Goal: Task Accomplishment & Management: Use online tool/utility

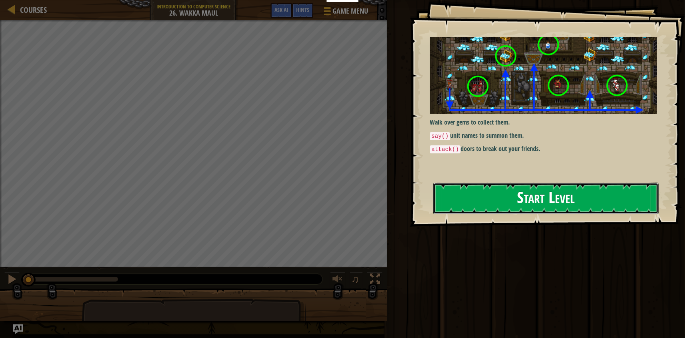
click at [469, 200] on button "Start Level" at bounding box center [545, 198] width 225 height 32
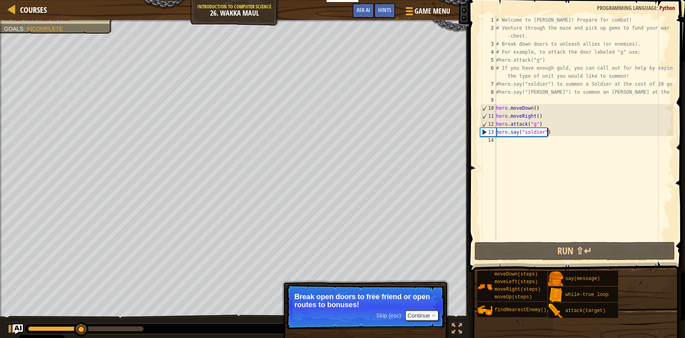
click at [557, 134] on div "# Welcome to [PERSON_NAME]! Prepare for combat! # Venture through the maze and …" at bounding box center [583, 136] width 178 height 240
type textarea "hero.say("soldier")"
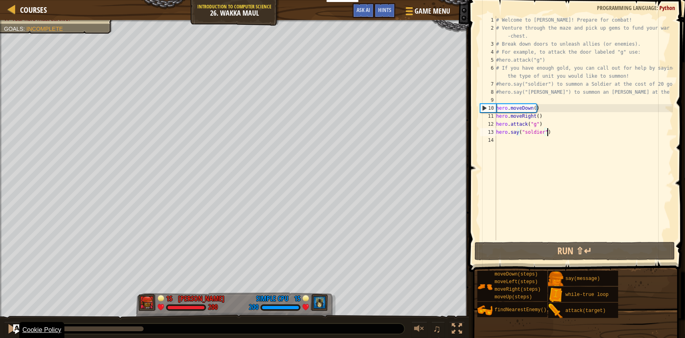
drag, startPoint x: 100, startPoint y: 331, endPoint x: 32, endPoint y: 331, distance: 67.6
click at [32, 0] on body "Cookie Policy CodeCombat uses a few essential and non-essential cookies. Privac…" at bounding box center [342, 0] width 685 height 0
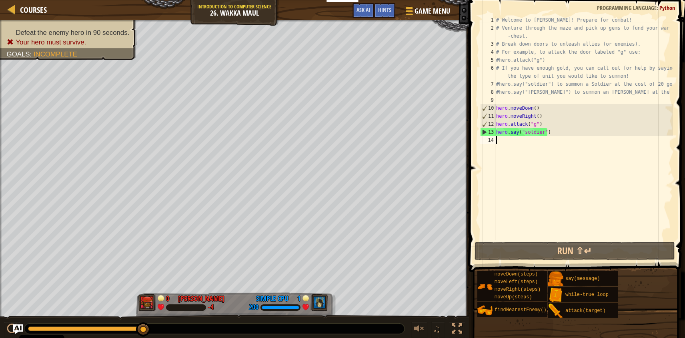
click at [574, 158] on div "# Welcome to [PERSON_NAME]! Prepare for combat! # Venture through the maze and …" at bounding box center [583, 136] width 178 height 240
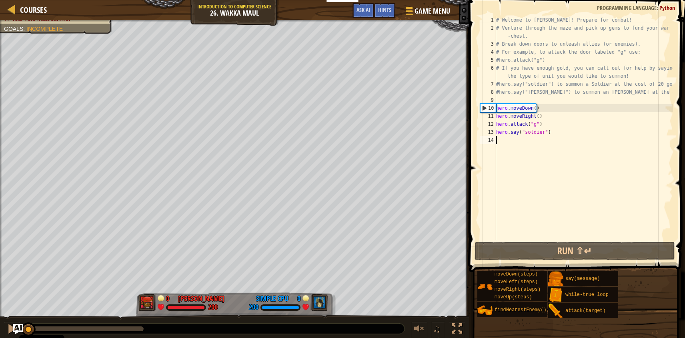
drag, startPoint x: 33, startPoint y: 326, endPoint x: 16, endPoint y: 325, distance: 17.3
click at [16, 326] on div "Courses Introduction to Computer Science 26. Wakka Maul Game Menu Done Hints As…" at bounding box center [342, 169] width 685 height 338
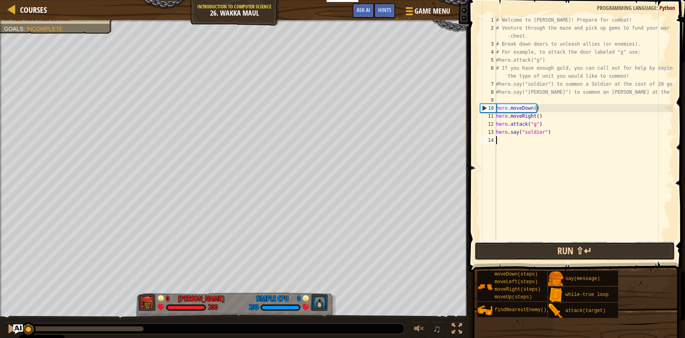
click at [567, 259] on button "Run ⇧↵" at bounding box center [574, 251] width 200 height 18
click at [570, 253] on button "Running" at bounding box center [574, 251] width 200 height 18
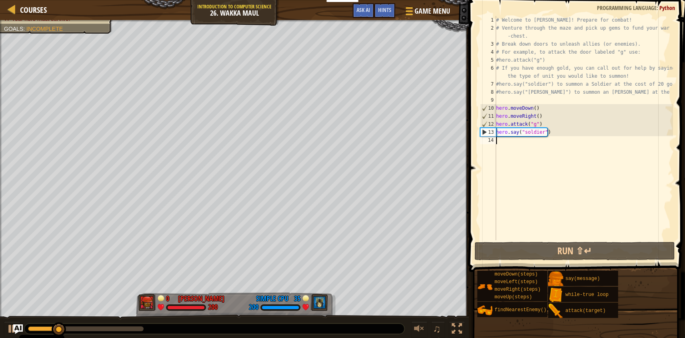
click at [538, 146] on div "# Welcome to [PERSON_NAME]! Prepare for combat! # Venture through the maze and …" at bounding box center [583, 136] width 178 height 240
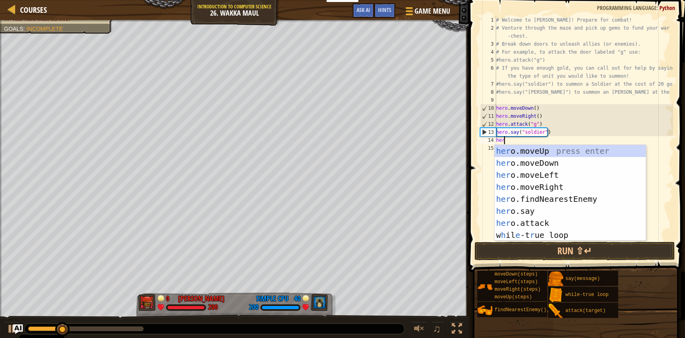
scroll to position [3, 0]
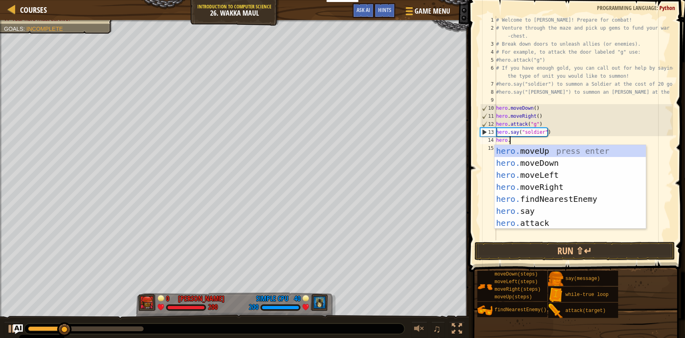
type textarea "[DOMAIN_NAME]"
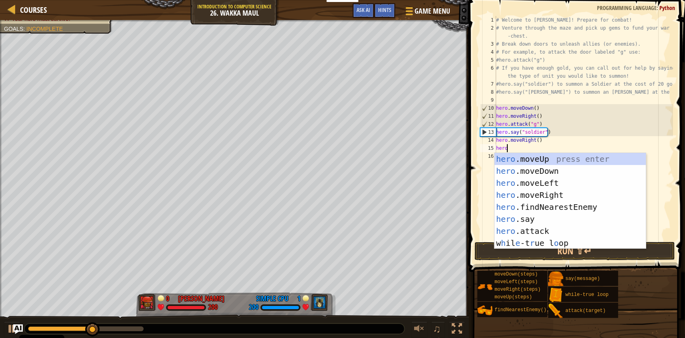
type textarea "hero."
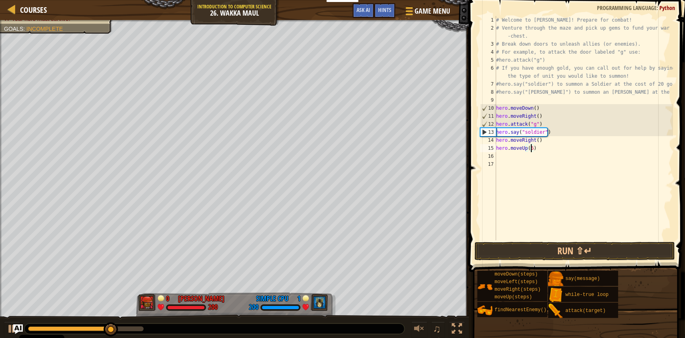
scroll to position [3, 2]
click at [537, 247] on button "Run ⇧↵" at bounding box center [574, 251] width 200 height 18
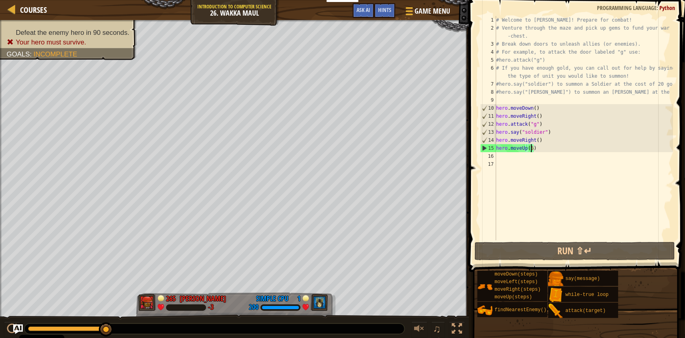
click at [532, 148] on div "# Welcome to [PERSON_NAME]! Prepare for combat! # Venture through the maze and …" at bounding box center [583, 136] width 178 height 240
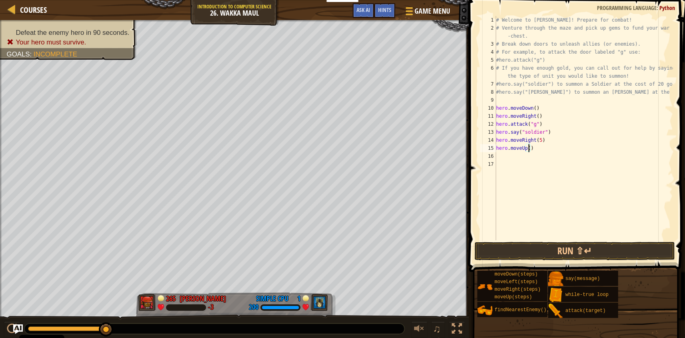
type textarea "hero.moveUp(2)"
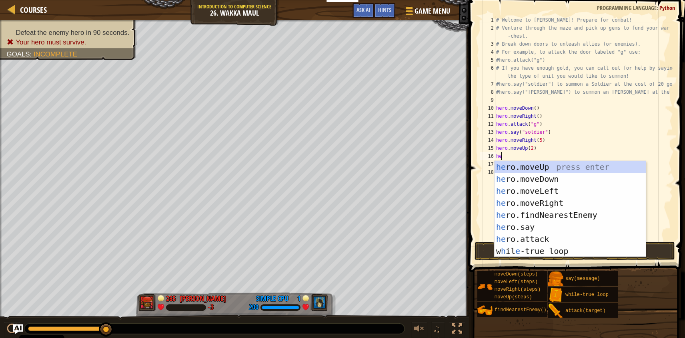
scroll to position [3, 0]
type textarea "hero"
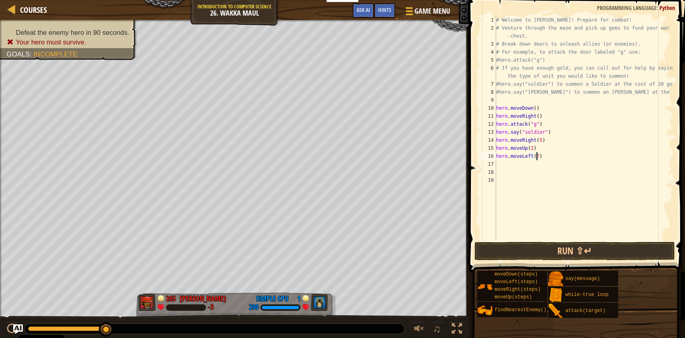
scroll to position [3, 3]
click at [606, 253] on button "Run ⇧↵" at bounding box center [574, 251] width 200 height 18
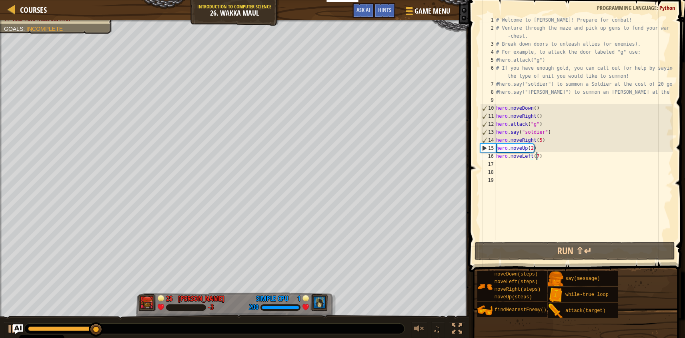
click at [536, 155] on div "# Welcome to [PERSON_NAME]! Prepare for combat! # Venture through the maze and …" at bounding box center [583, 136] width 178 height 240
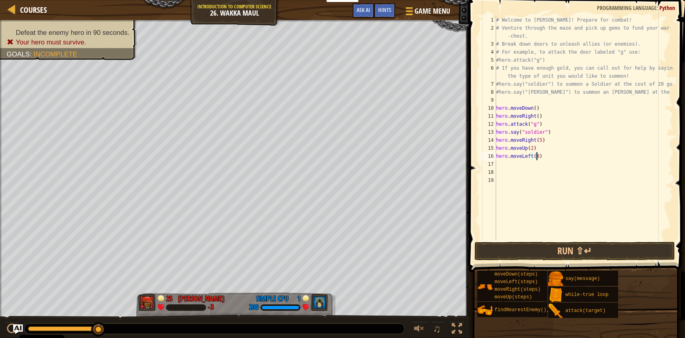
scroll to position [3, 2]
type textarea "hero.say("soldier")"
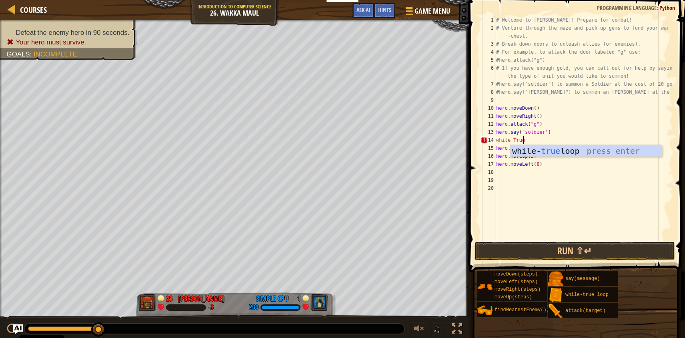
scroll to position [3, 2]
type textarea "while True:"
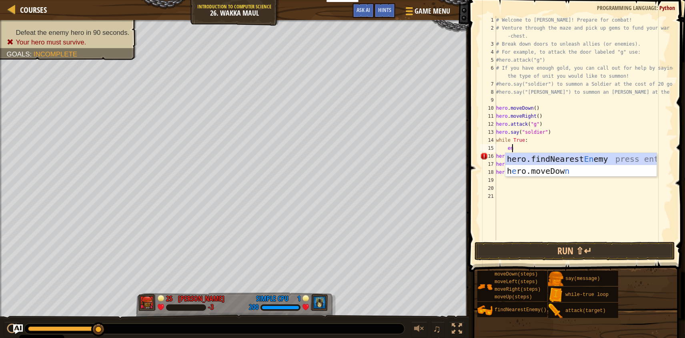
type textarea "enem"
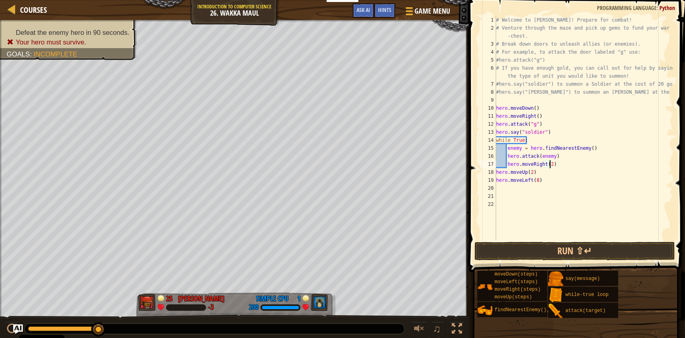
scroll to position [4, 2]
type textarea "hero.moveLeft(8)"
click at [550, 247] on button "Run ⇧↵" at bounding box center [574, 251] width 200 height 18
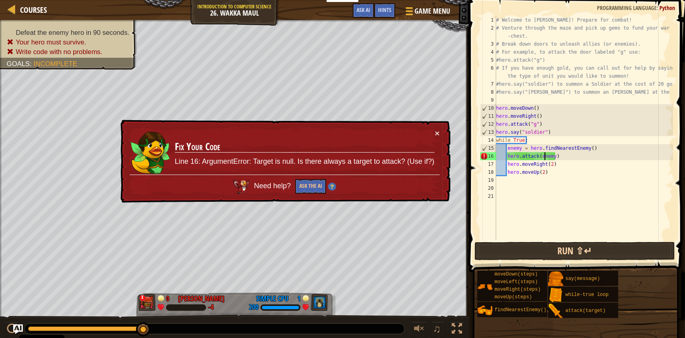
type textarea "enemy = hero.findNearestEnemy()"
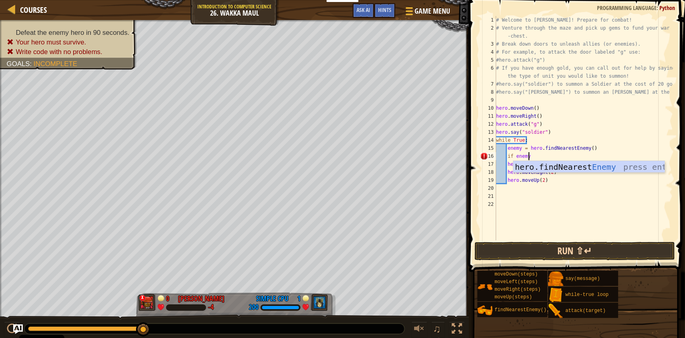
scroll to position [4, 2]
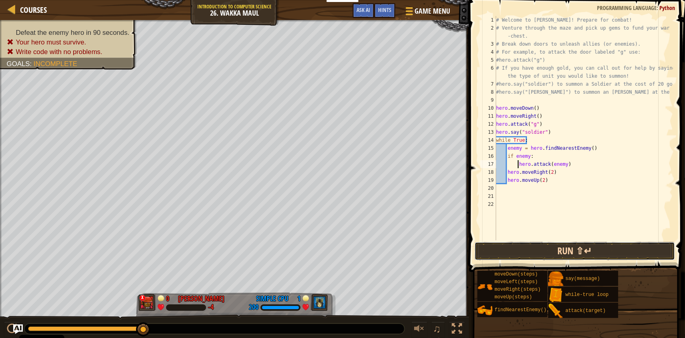
click at [615, 253] on button "Run ⇧↵" at bounding box center [574, 251] width 200 height 18
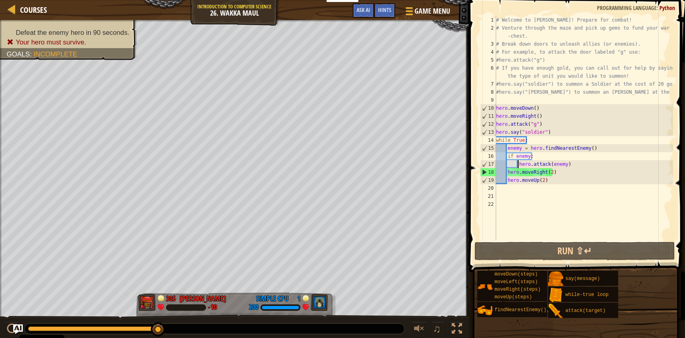
click at [551, 170] on div "# Welcome to [PERSON_NAME]! Prepare for combat! # Venture through the maze and …" at bounding box center [583, 136] width 178 height 240
click at [548, 170] on div "# Welcome to [PERSON_NAME]! Prepare for combat! # Venture through the maze and …" at bounding box center [583, 136] width 178 height 240
click at [554, 183] on div "# Welcome to [PERSON_NAME]! Prepare for combat! # Venture through the maze and …" at bounding box center [583, 136] width 178 height 240
click at [551, 172] on div "# Welcome to [PERSON_NAME]! Prepare for combat! # Venture through the maze and …" at bounding box center [583, 136] width 178 height 240
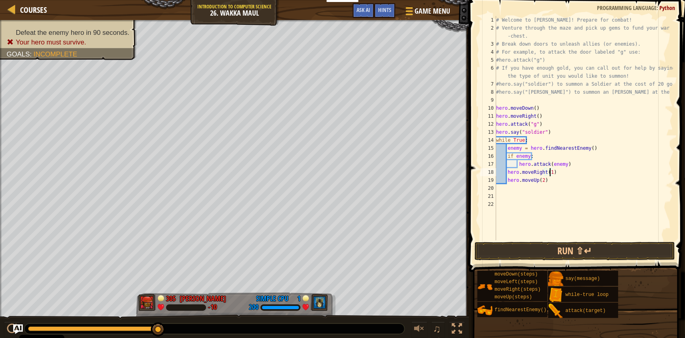
scroll to position [4, 3]
click at [584, 253] on button "Run ⇧↵" at bounding box center [574, 251] width 200 height 18
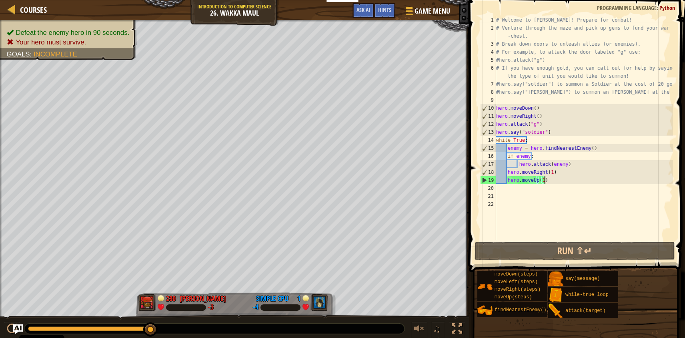
click at [562, 179] on div "# Welcome to [PERSON_NAME]! Prepare for combat! # Venture through the maze and …" at bounding box center [583, 136] width 178 height 240
click at [563, 140] on div "# Welcome to [PERSON_NAME]! Prepare for combat! # Venture through the maze and …" at bounding box center [583, 136] width 178 height 240
drag, startPoint x: 548, startPoint y: 156, endPoint x: 551, endPoint y: 150, distance: 6.4
click at [548, 156] on div "# Welcome to [PERSON_NAME]! Prepare for combat! # Venture through the maze and …" at bounding box center [583, 136] width 178 height 240
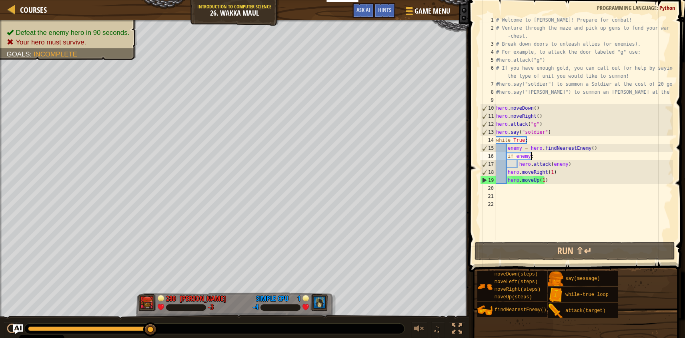
type textarea "hero.attack(enemy)"
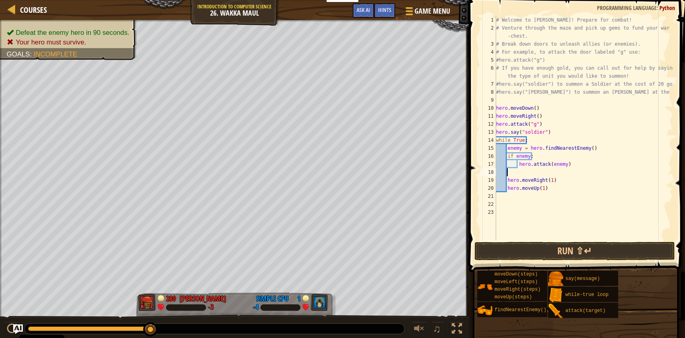
scroll to position [4, 0]
paste textarea "if self.isWall(self.pos.x + 1, self.pos.y):"
type textarea "hero.moveRight(1)"
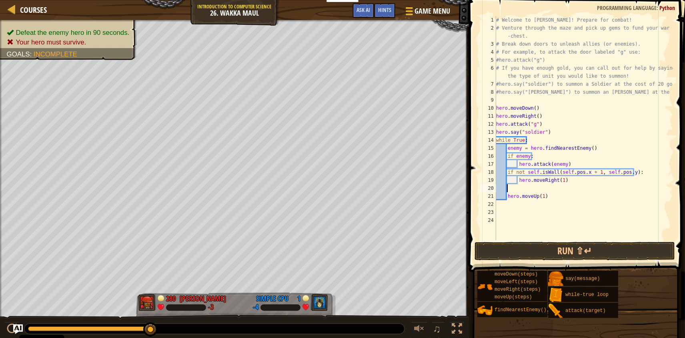
paste textarea "if not self.isWall(self.pos.x + 1, self.pos.y):"
type textarea "if not self.isWall(self.pos.x, self.pos.y + 1):"
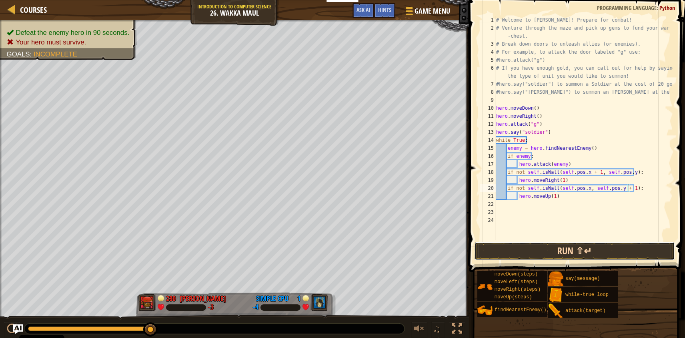
click at [586, 250] on button "Run ⇧↵" at bounding box center [574, 251] width 200 height 18
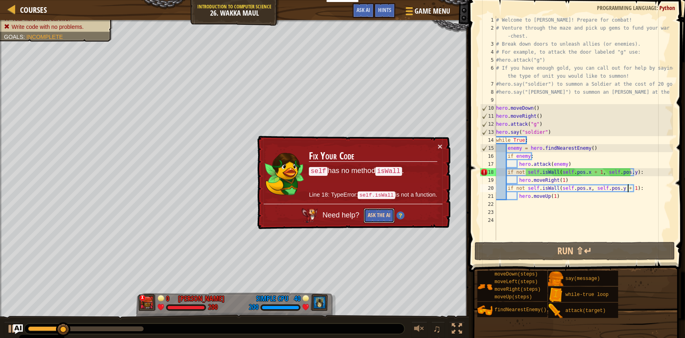
click at [376, 214] on button "Ask the AI" at bounding box center [379, 215] width 31 height 15
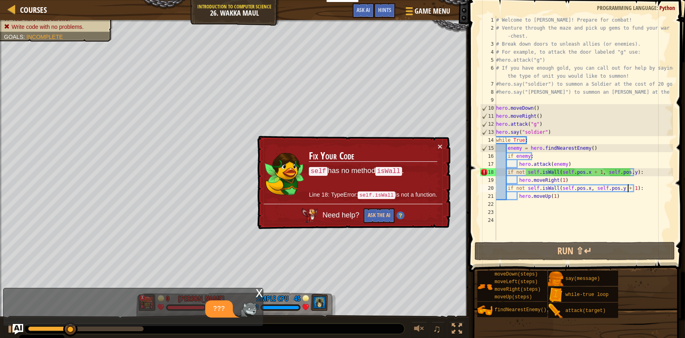
click at [15, 329] on img "Ask AI" at bounding box center [18, 329] width 10 height 10
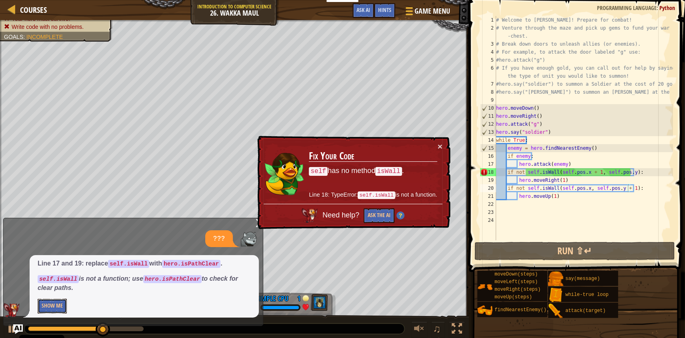
drag, startPoint x: 56, startPoint y: 306, endPoint x: 80, endPoint y: 306, distance: 24.0
click at [56, 307] on button "Show Me" at bounding box center [52, 305] width 29 height 15
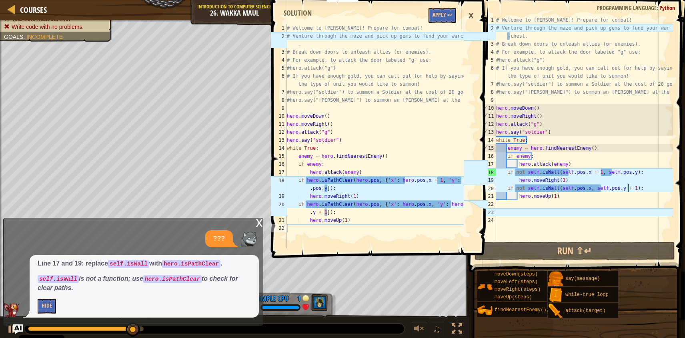
click at [328, 181] on div "# Welcome to [PERSON_NAME]! Prepare for combat! # Venture through the maze and …" at bounding box center [374, 144] width 178 height 240
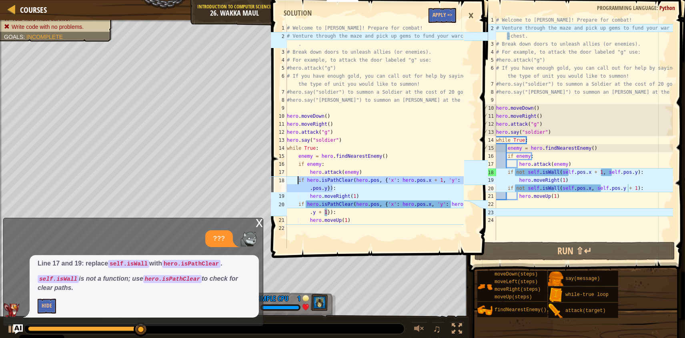
drag, startPoint x: 334, startPoint y: 189, endPoint x: 299, endPoint y: 182, distance: 35.6
click at [299, 182] on div "# Welcome to [PERSON_NAME]! Prepare for combat! # Venture through the maze and …" at bounding box center [374, 144] width 178 height 240
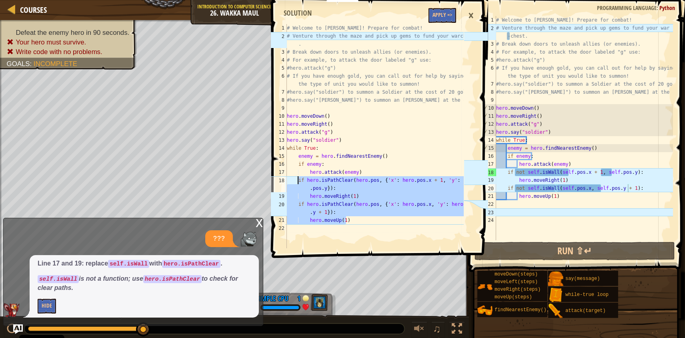
drag, startPoint x: 347, startPoint y: 218, endPoint x: 298, endPoint y: 180, distance: 62.1
click at [298, 180] on div "# Welcome to [PERSON_NAME]! Prepare for combat! # Venture through the maze and …" at bounding box center [374, 144] width 178 height 240
type textarea "if hero.isPathClear(hero.pos, {'x': hero.pos.x + 1, 'y': hero.pos.y}): hero.mov…"
click at [517, 191] on div "# Welcome to [PERSON_NAME]! Prepare for combat! # Venture through the maze and …" at bounding box center [583, 136] width 178 height 240
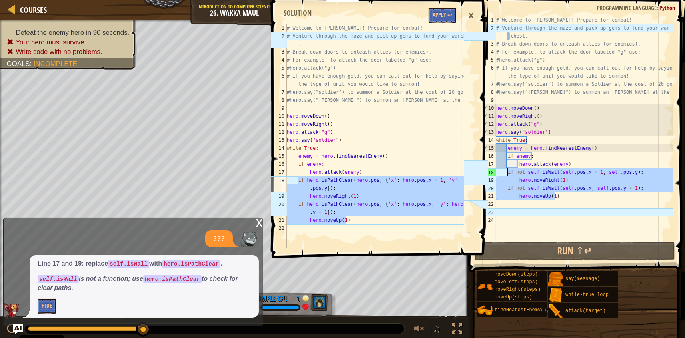
drag, startPoint x: 557, startPoint y: 195, endPoint x: 507, endPoint y: 174, distance: 54.2
click at [507, 174] on div "# Welcome to [PERSON_NAME]! Prepare for combat! # Venture through the maze and …" at bounding box center [583, 136] width 178 height 240
paste textarea "hero.moveUp"
type textarea "hero.moveUp(1)"
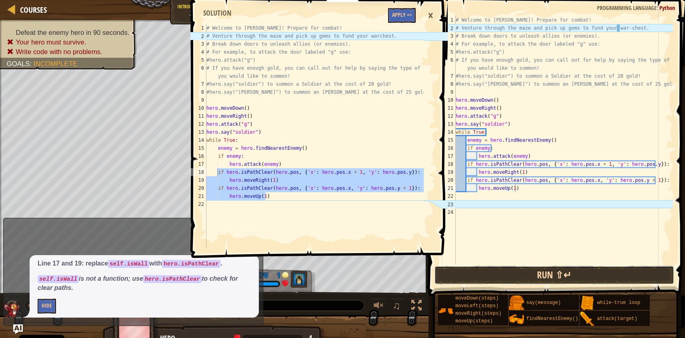
click at [548, 277] on button "Run ⇧↵" at bounding box center [554, 275] width 240 height 18
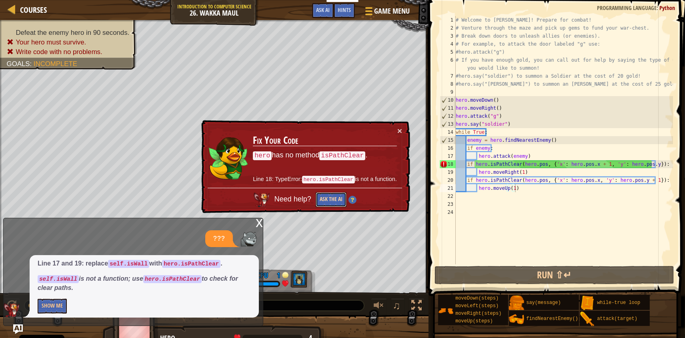
click at [325, 197] on button "Ask the AI" at bounding box center [331, 199] width 31 height 15
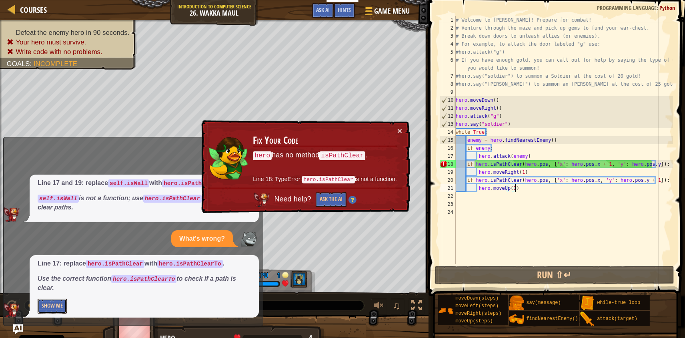
click at [59, 302] on button "Show Me" at bounding box center [52, 305] width 29 height 15
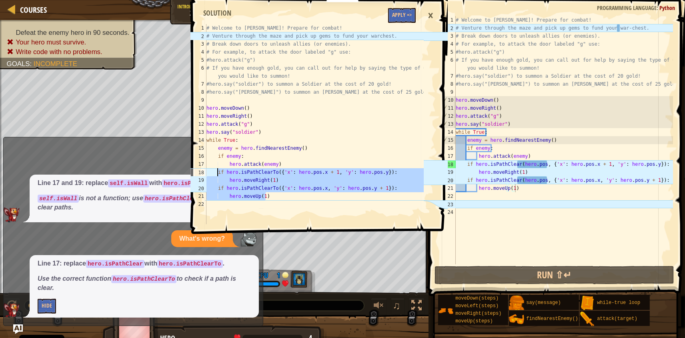
drag, startPoint x: 267, startPoint y: 196, endPoint x: 218, endPoint y: 173, distance: 54.9
click at [218, 173] on div "# Welcome to [PERSON_NAME]! Prepare for combat! # Venture through the maze and …" at bounding box center [314, 132] width 219 height 216
type textarea "if hero.isPathClearTo({'x': hero.pos.x + 1, 'y': hero.pos.y}): hero.moveRight(1)"
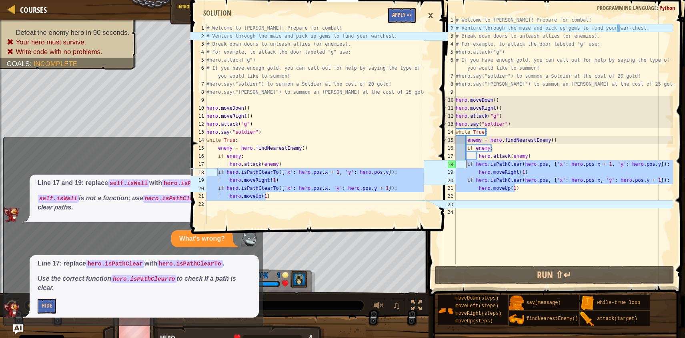
drag, startPoint x: 519, startPoint y: 188, endPoint x: 467, endPoint y: 165, distance: 56.6
click at [467, 165] on div "# Welcome to [PERSON_NAME]! Prepare for combat! # Venture through the maze and …" at bounding box center [563, 148] width 219 height 264
paste textarea "hero.moveUp"
type textarea "hero.moveUp(1)"
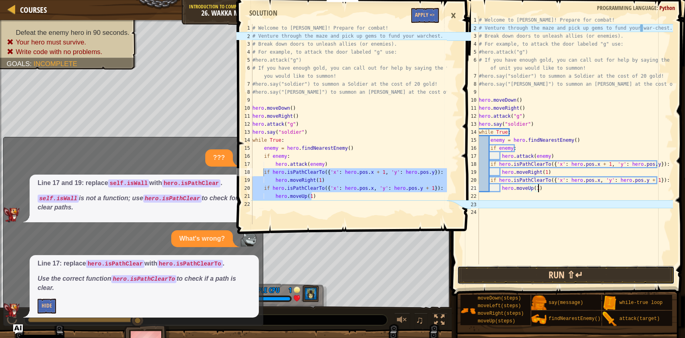
click at [518, 271] on button "Run ⇧↵" at bounding box center [565, 275] width 217 height 18
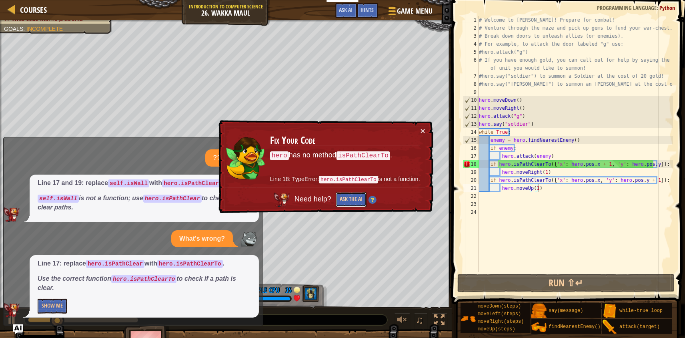
click at [346, 202] on button "Ask the AI" at bounding box center [351, 199] width 31 height 15
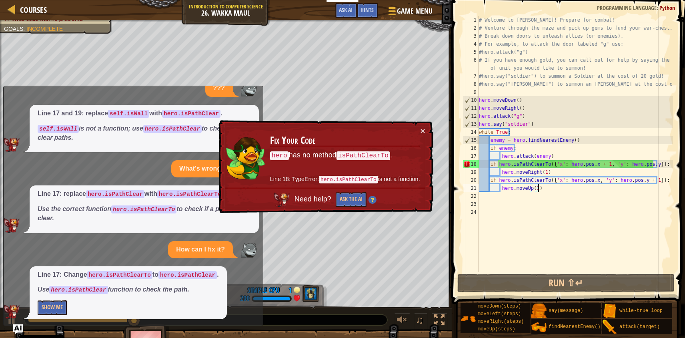
scroll to position [20, 0]
